Goal: Use online tool/utility: Utilize a website feature to perform a specific function

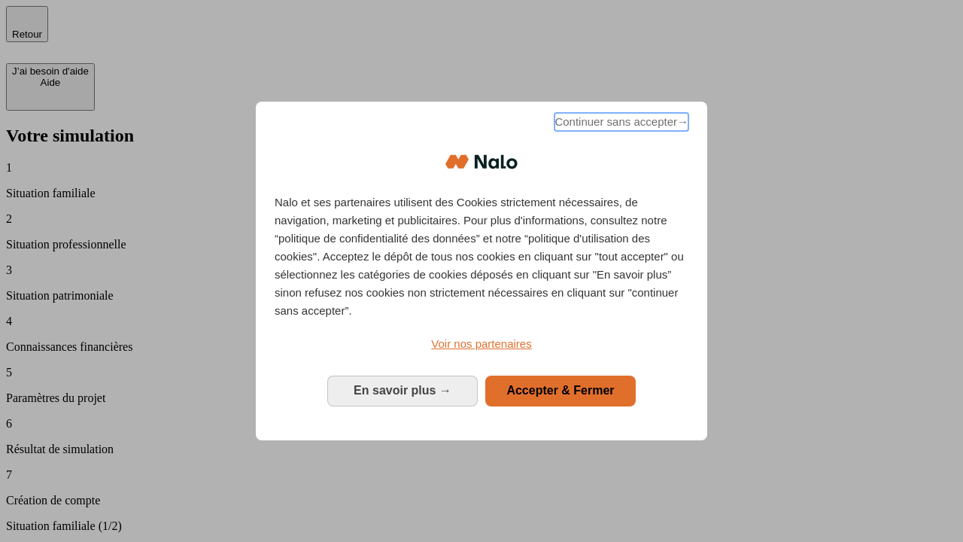
click at [620, 124] on span "Continuer sans accepter →" at bounding box center [621, 122] width 134 height 18
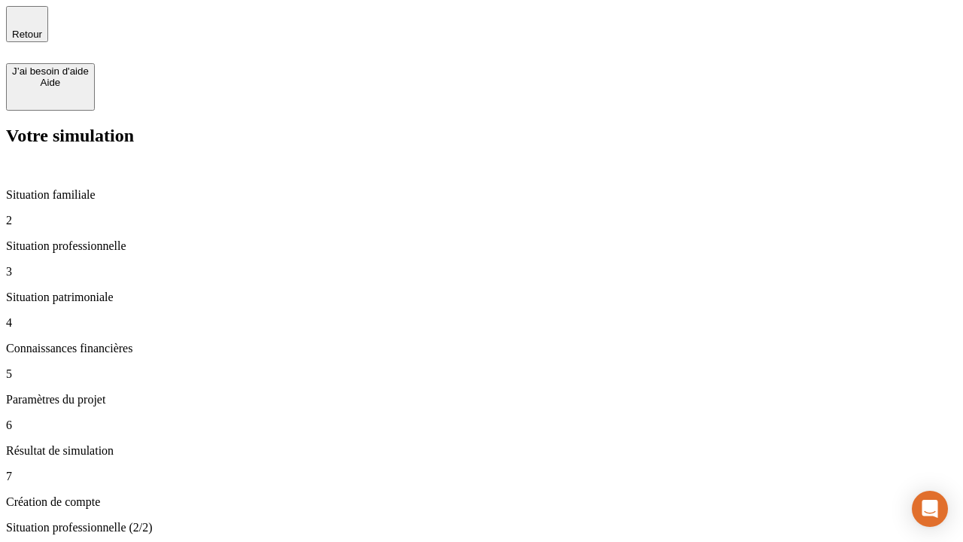
type input "30 000"
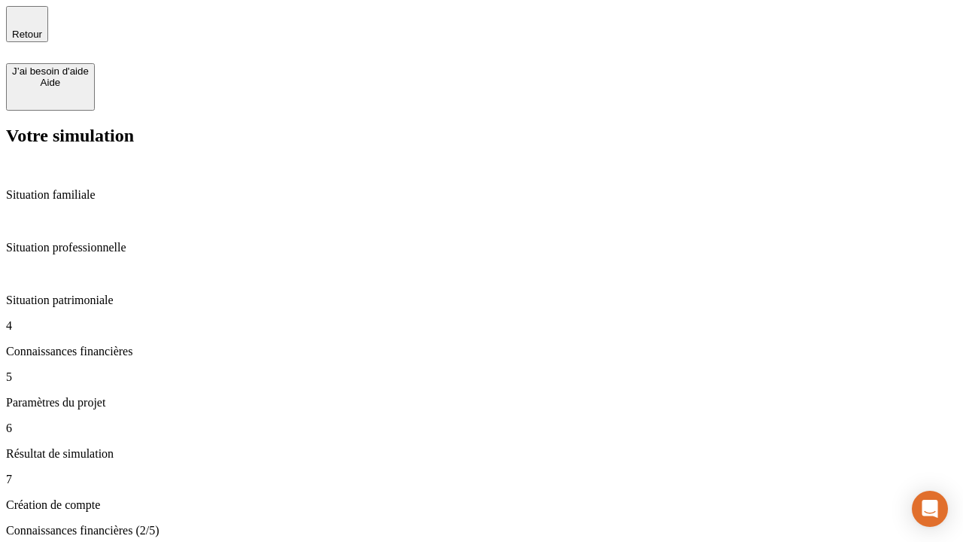
scroll to position [3, 0]
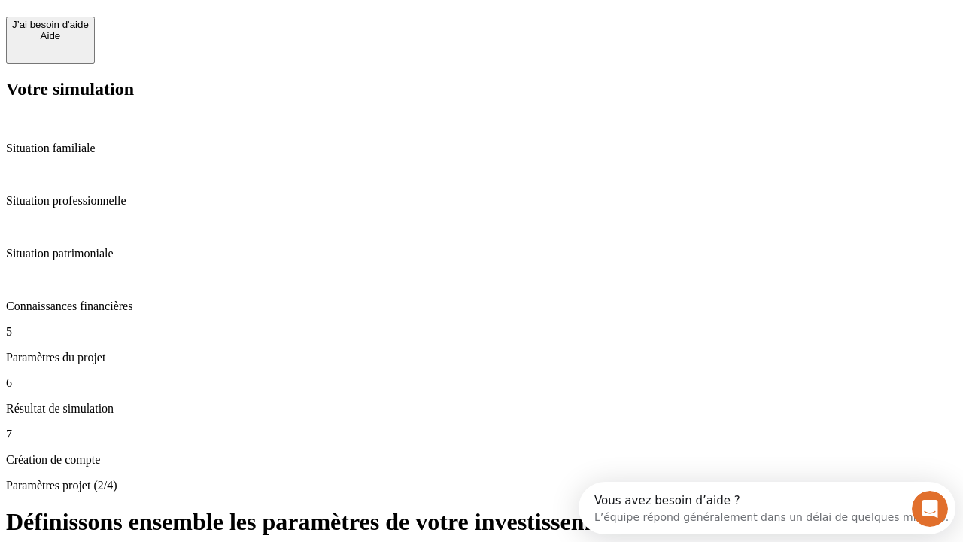
scroll to position [14, 0]
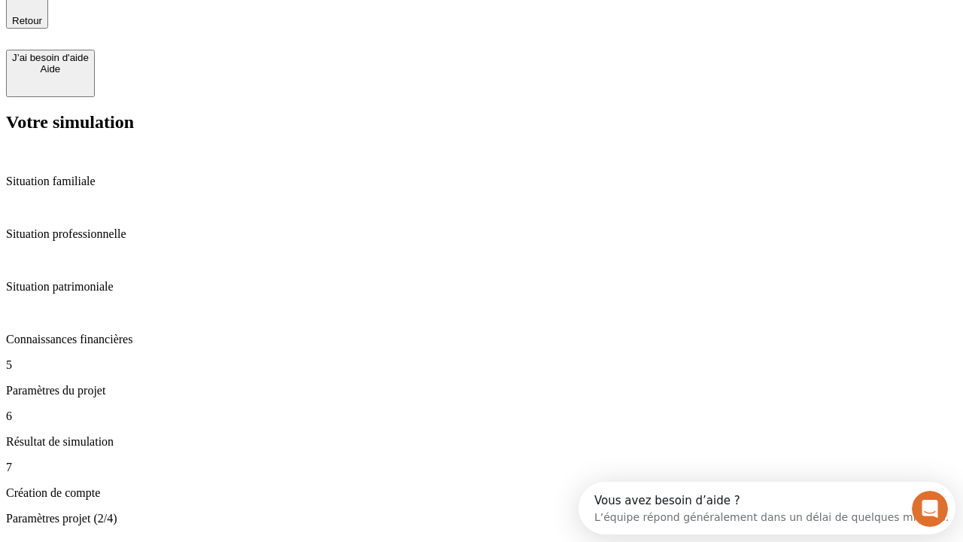
type input "25"
type input "5"
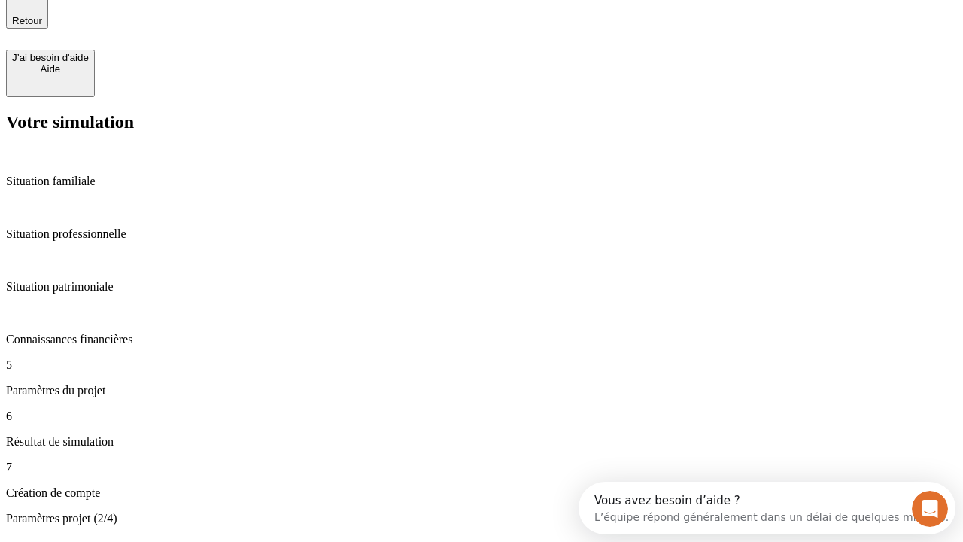
type input "1 000"
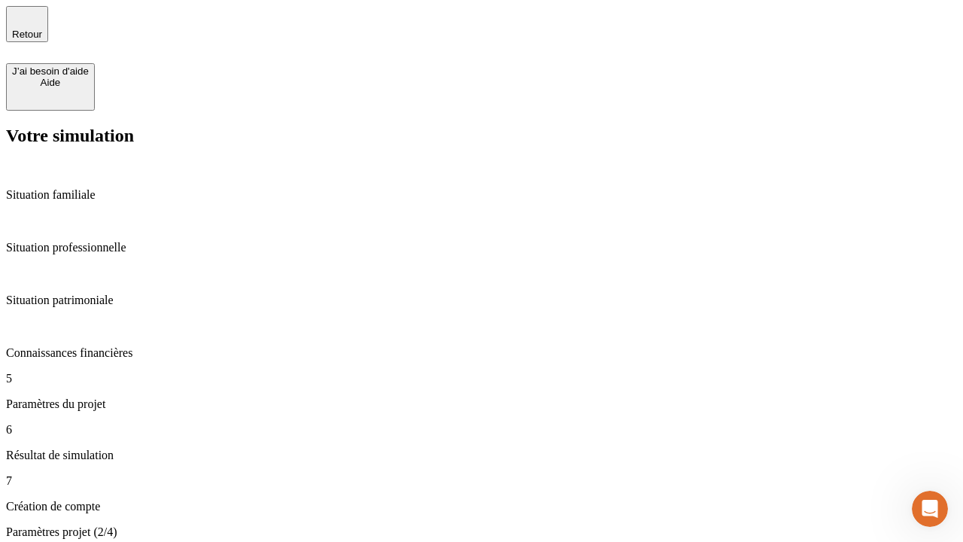
type input "640"
